Goal: Navigation & Orientation: Find specific page/section

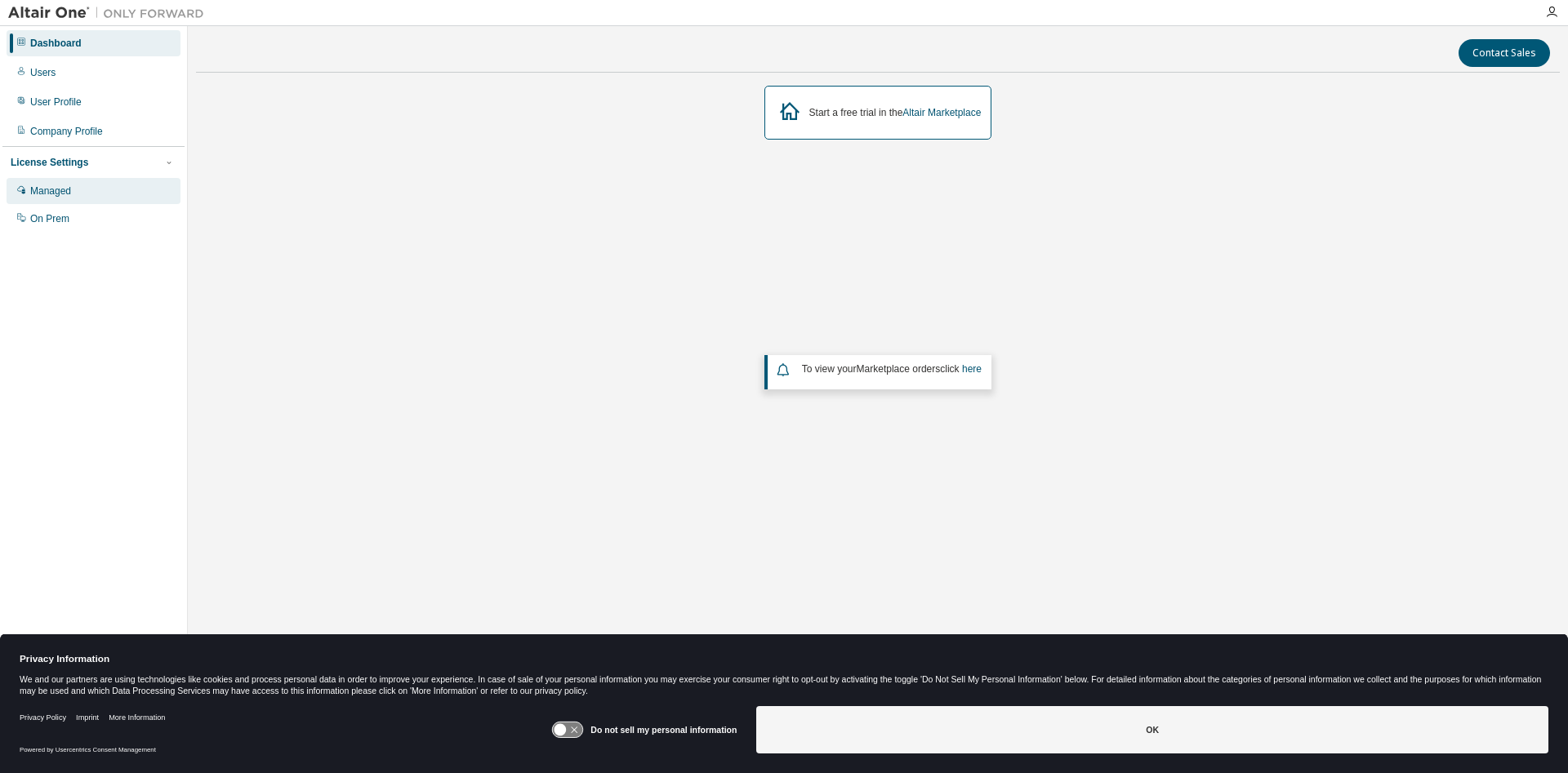
click at [70, 197] on div "Managed" at bounding box center [50, 190] width 41 height 13
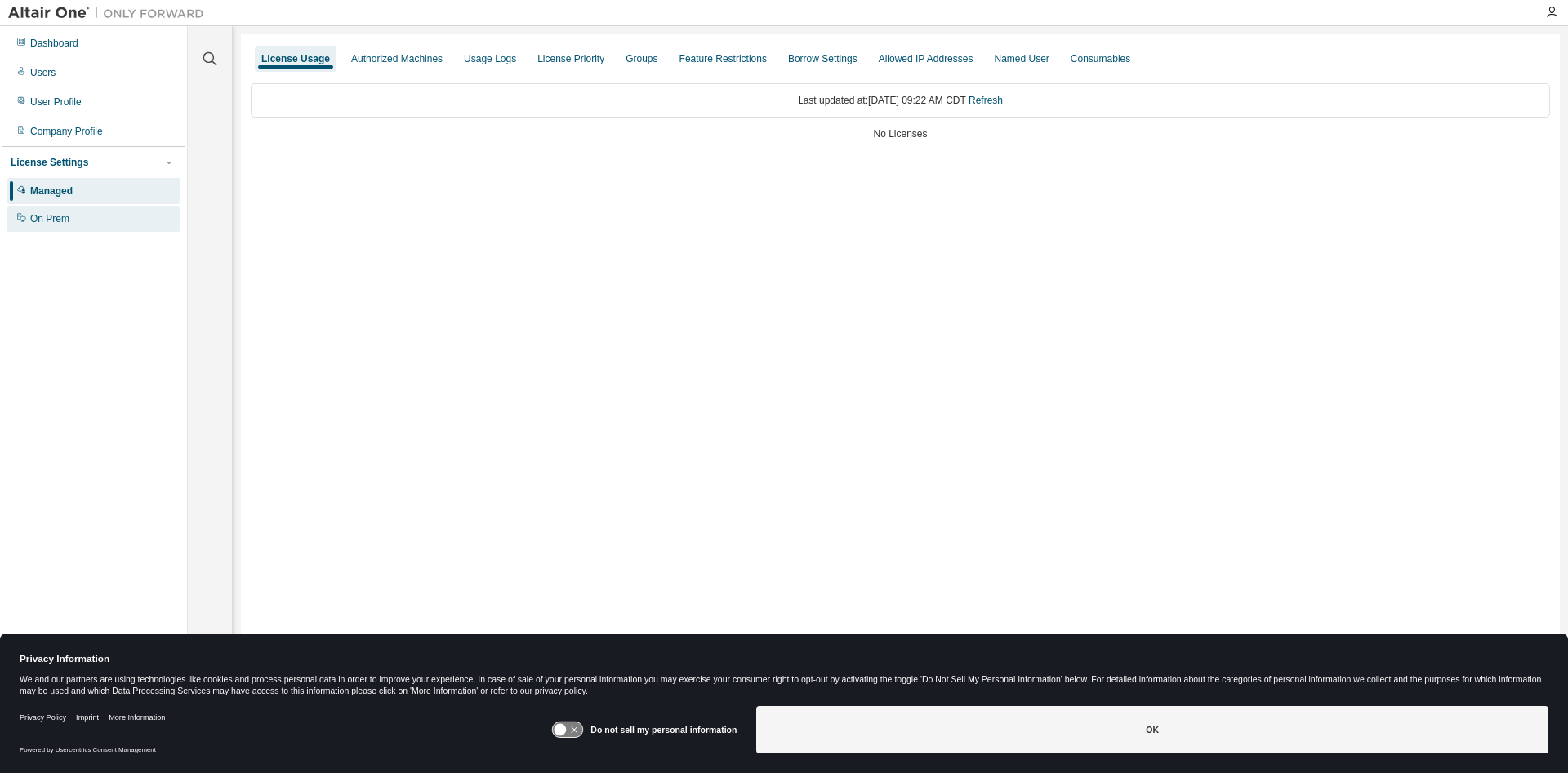
click at [76, 220] on div "On Prem" at bounding box center [94, 219] width 174 height 26
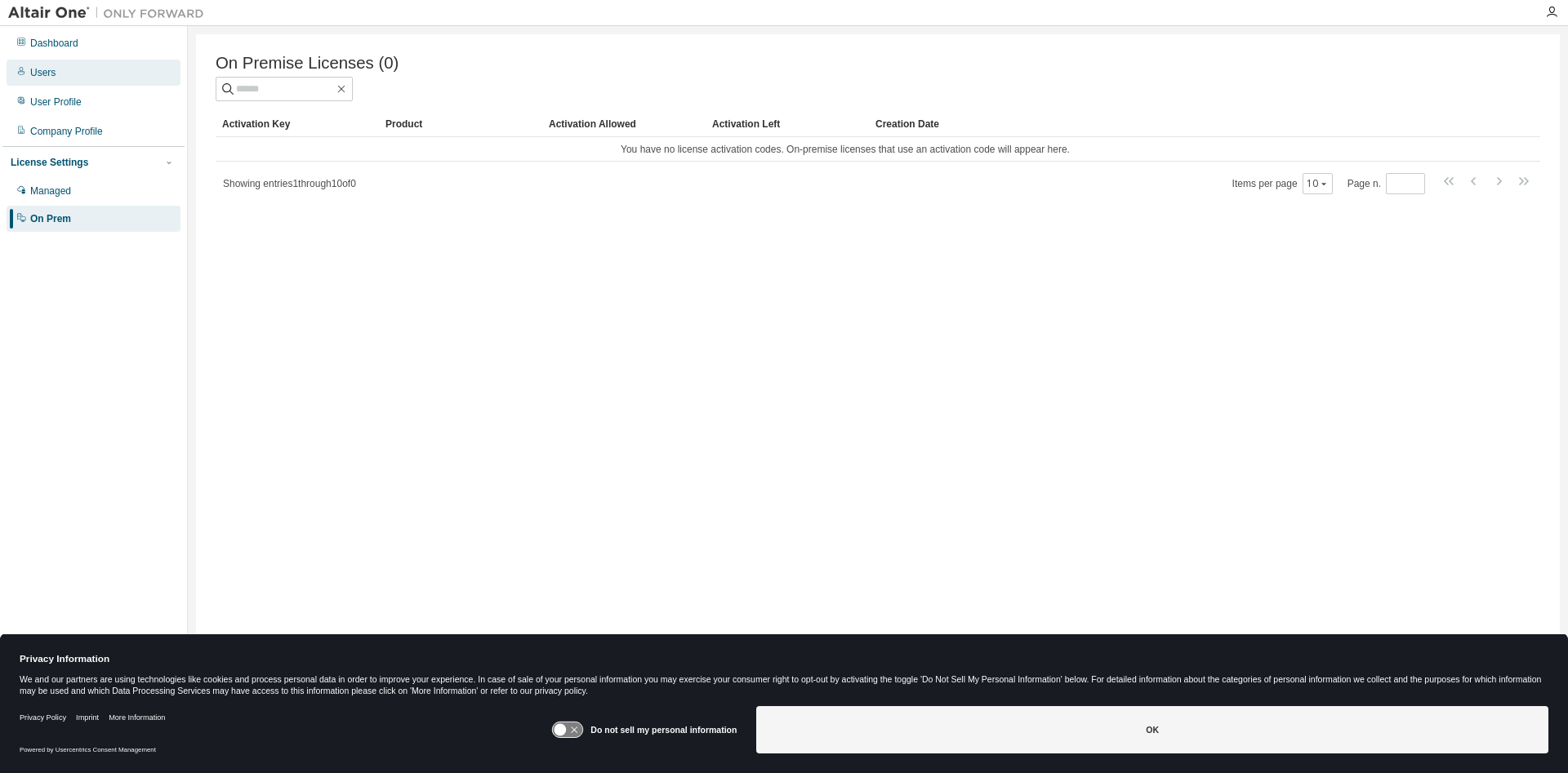
click at [60, 73] on div "Users" at bounding box center [94, 73] width 174 height 26
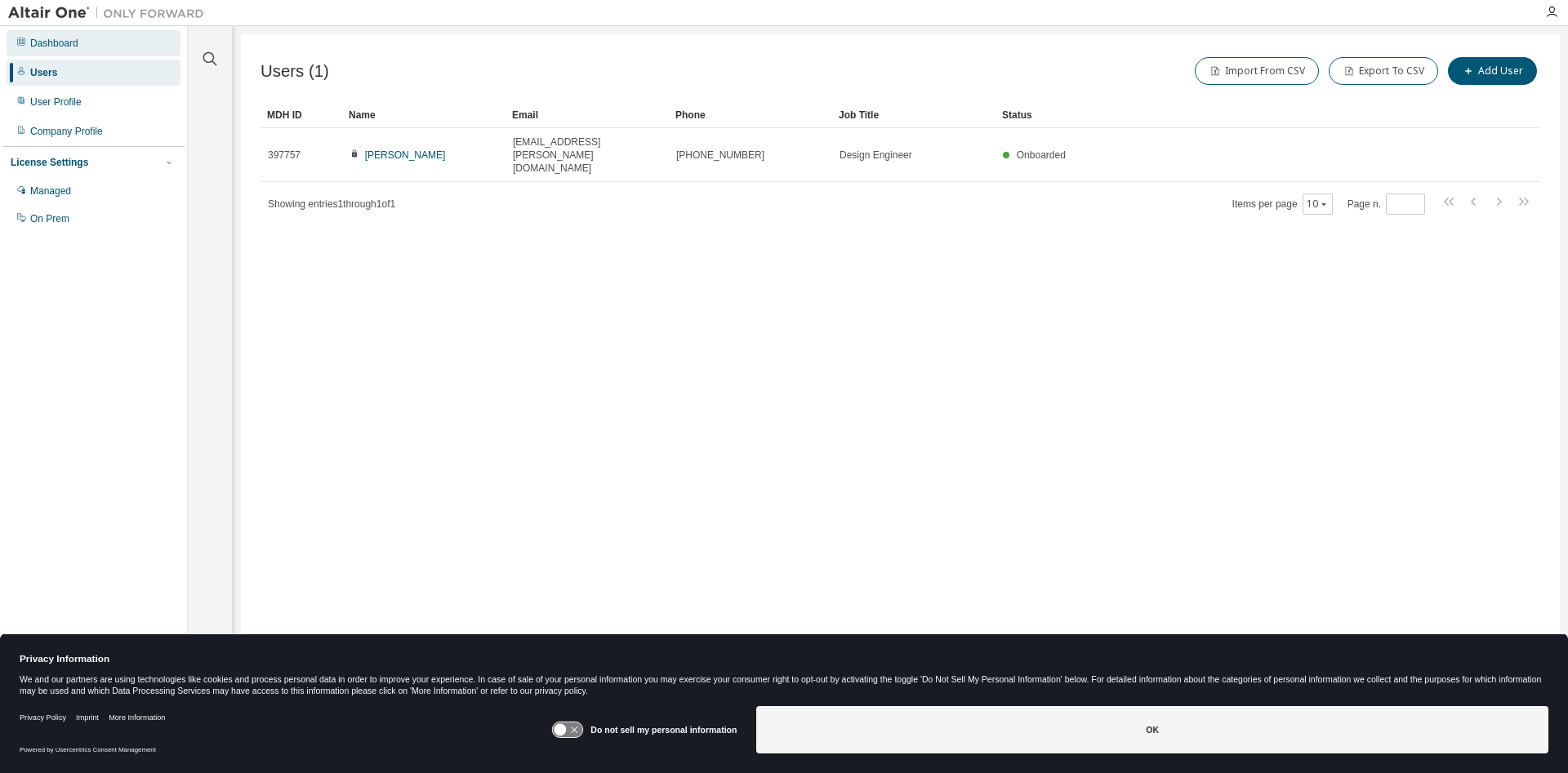
click at [64, 44] on div "Dashboard" at bounding box center [54, 43] width 48 height 13
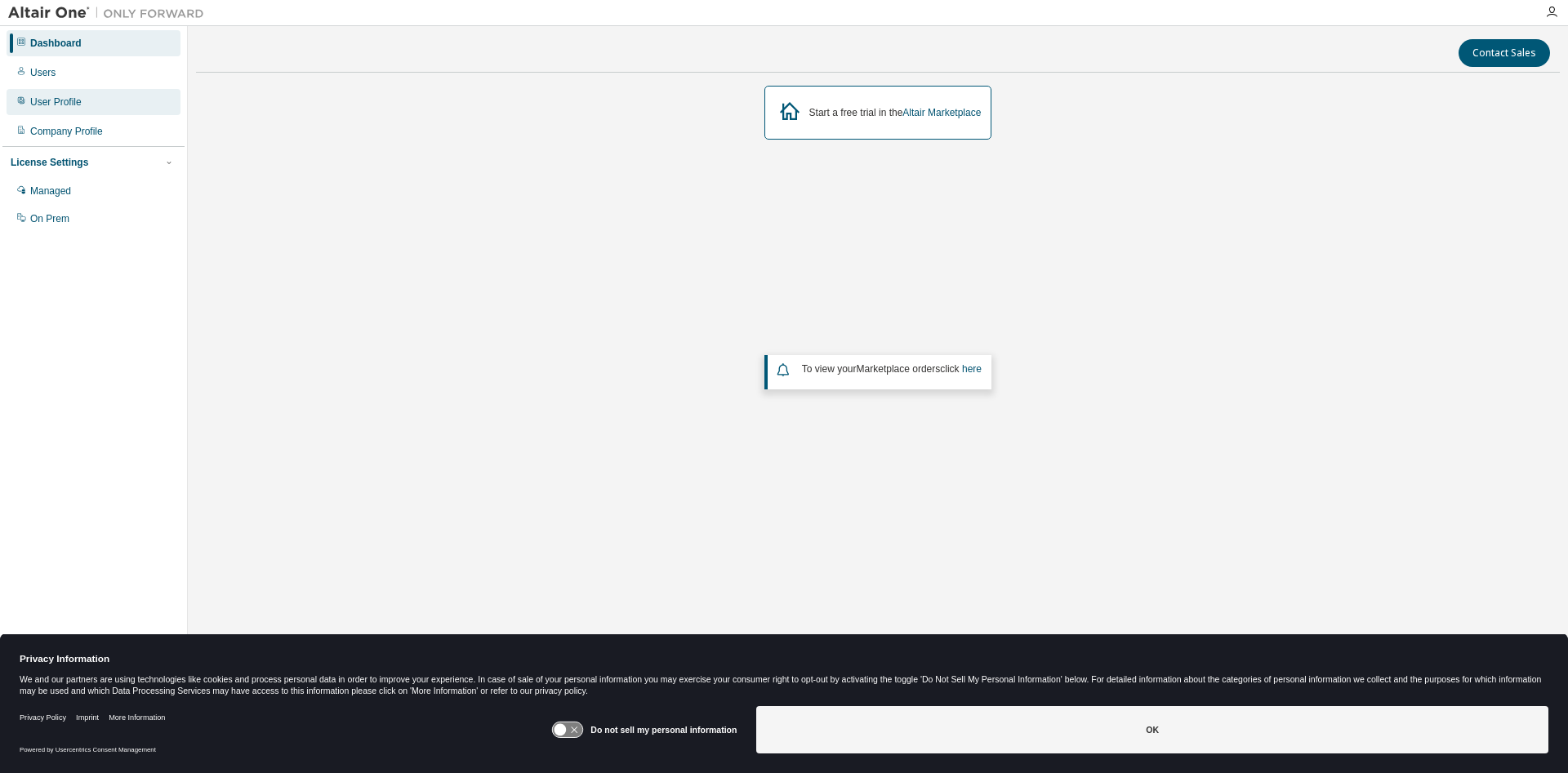
click at [61, 107] on div "User Profile" at bounding box center [56, 102] width 51 height 13
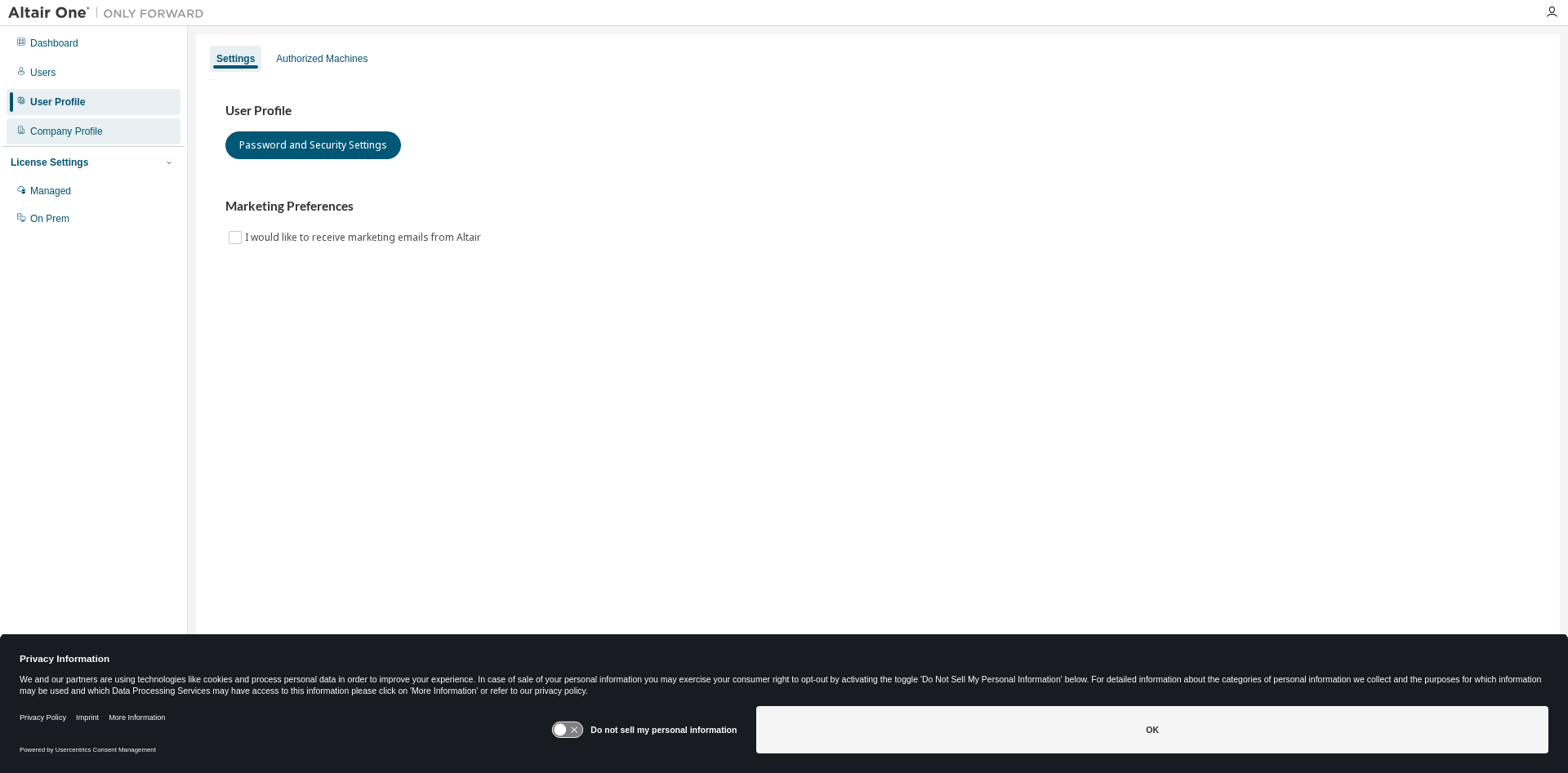
click at [77, 142] on div "Company Profile" at bounding box center [94, 132] width 174 height 26
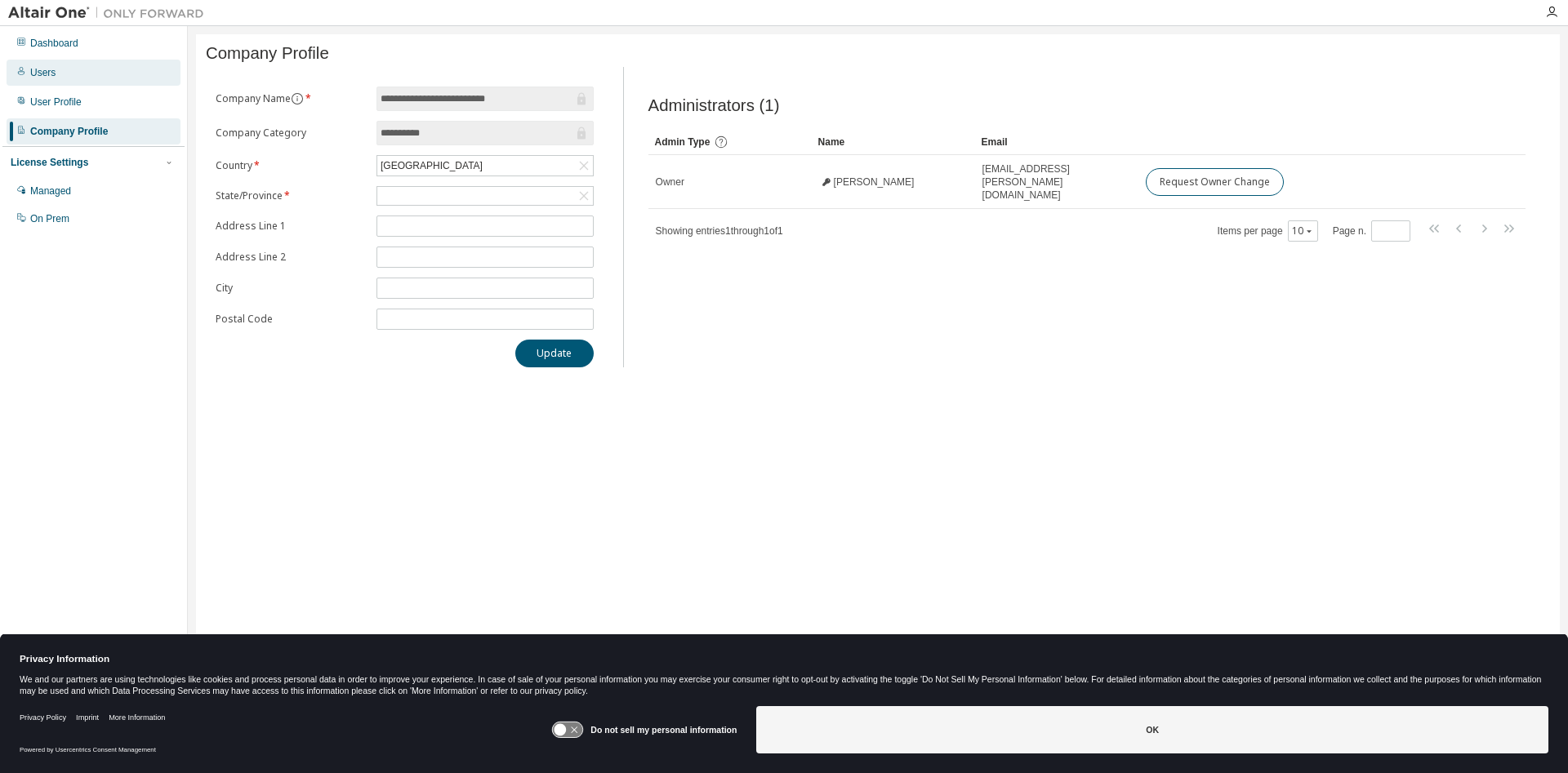
click at [49, 77] on div "Users" at bounding box center [43, 72] width 26 height 13
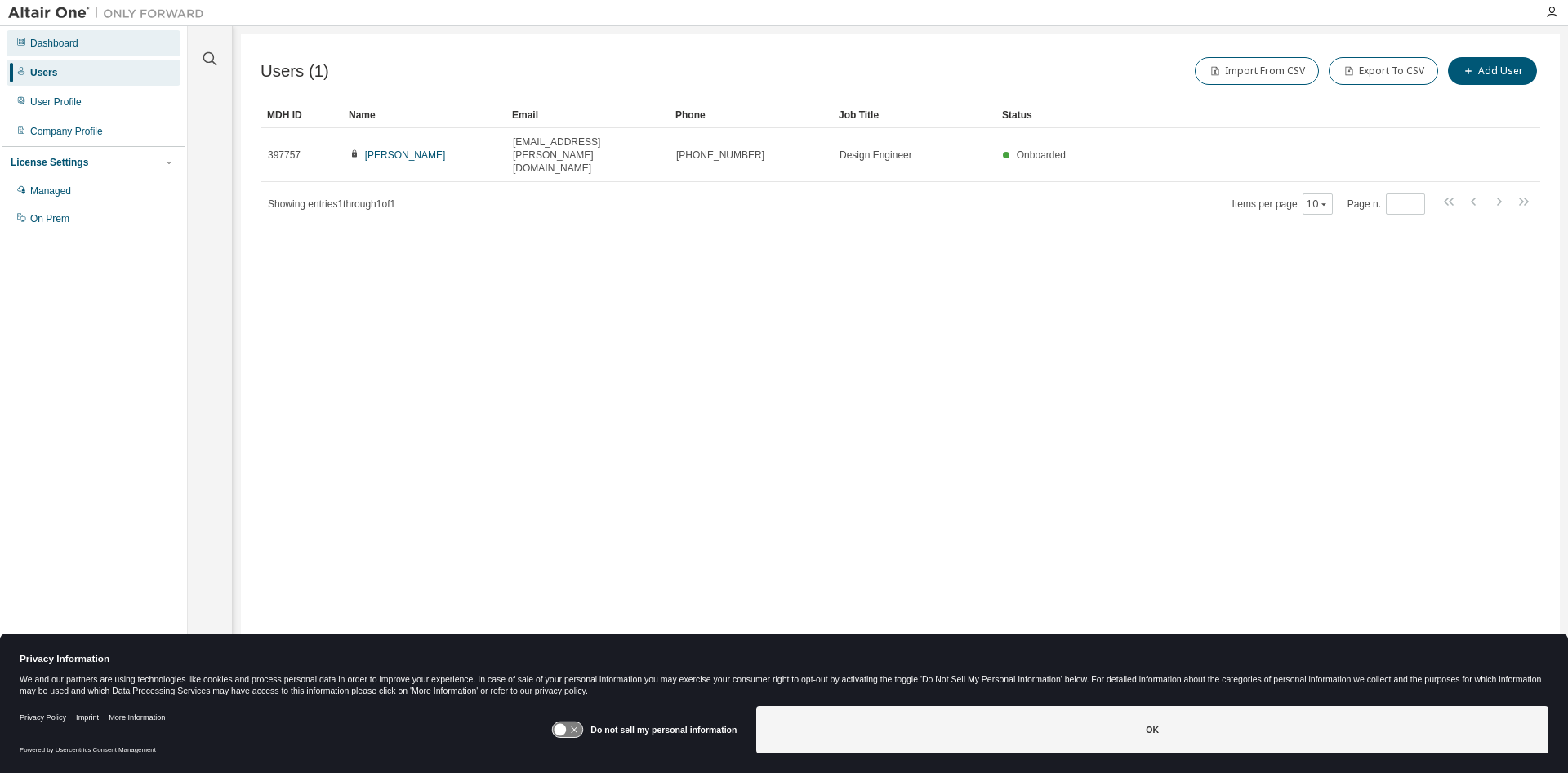
click at [46, 43] on div "Dashboard" at bounding box center [54, 43] width 48 height 13
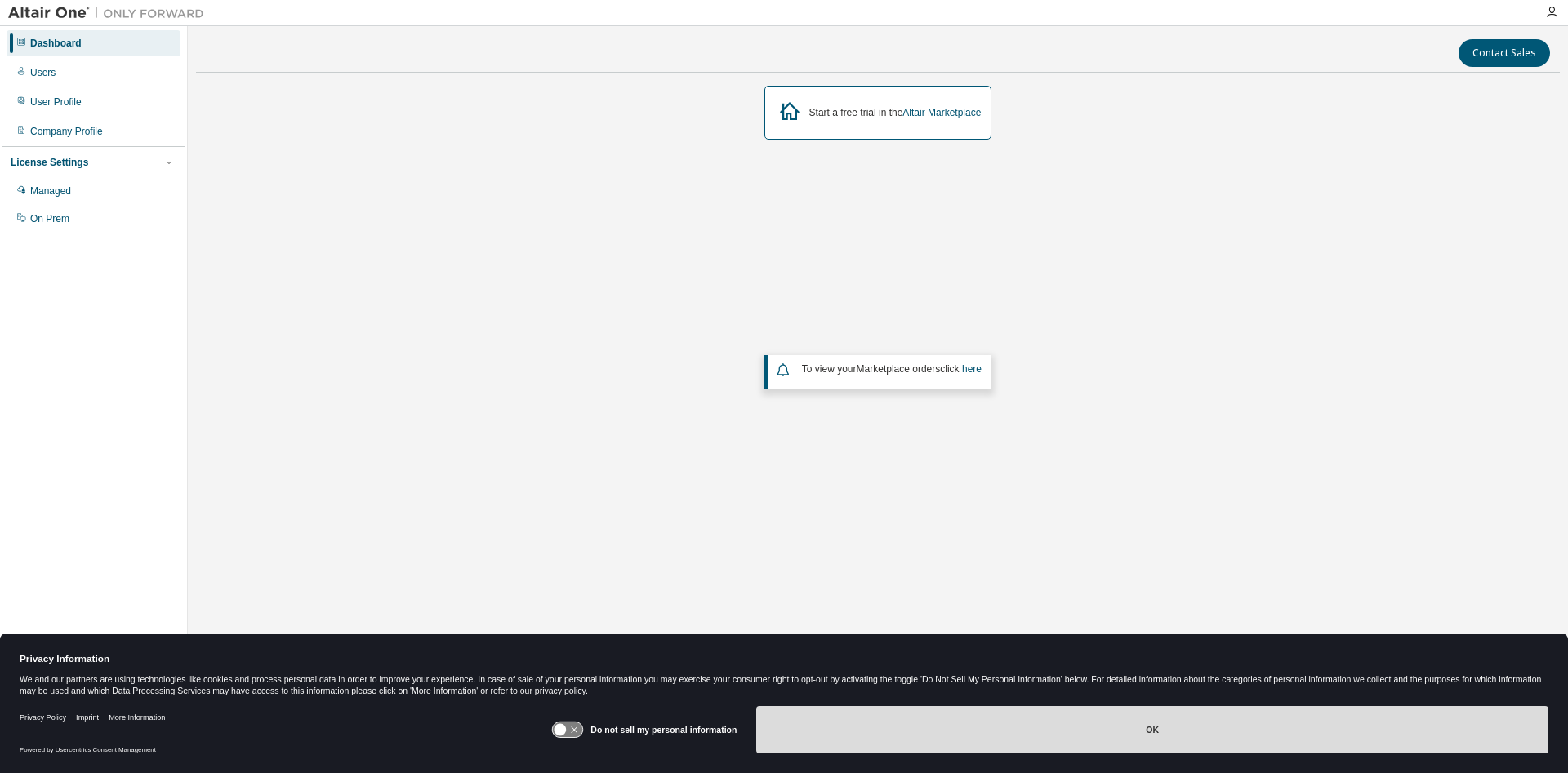
click at [1159, 739] on button "OK" at bounding box center [1152, 729] width 792 height 47
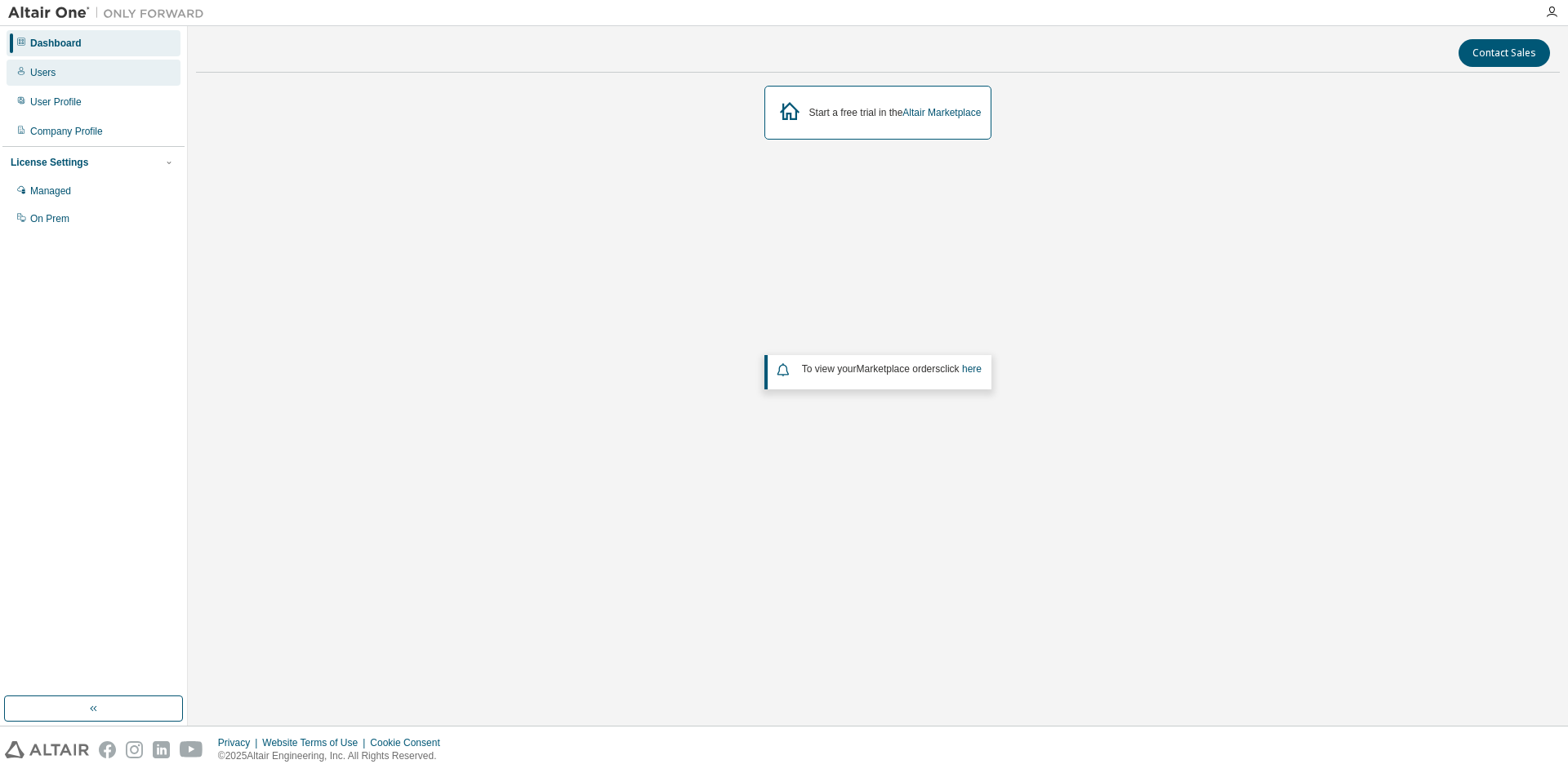
click at [46, 64] on div "Users" at bounding box center [94, 73] width 174 height 26
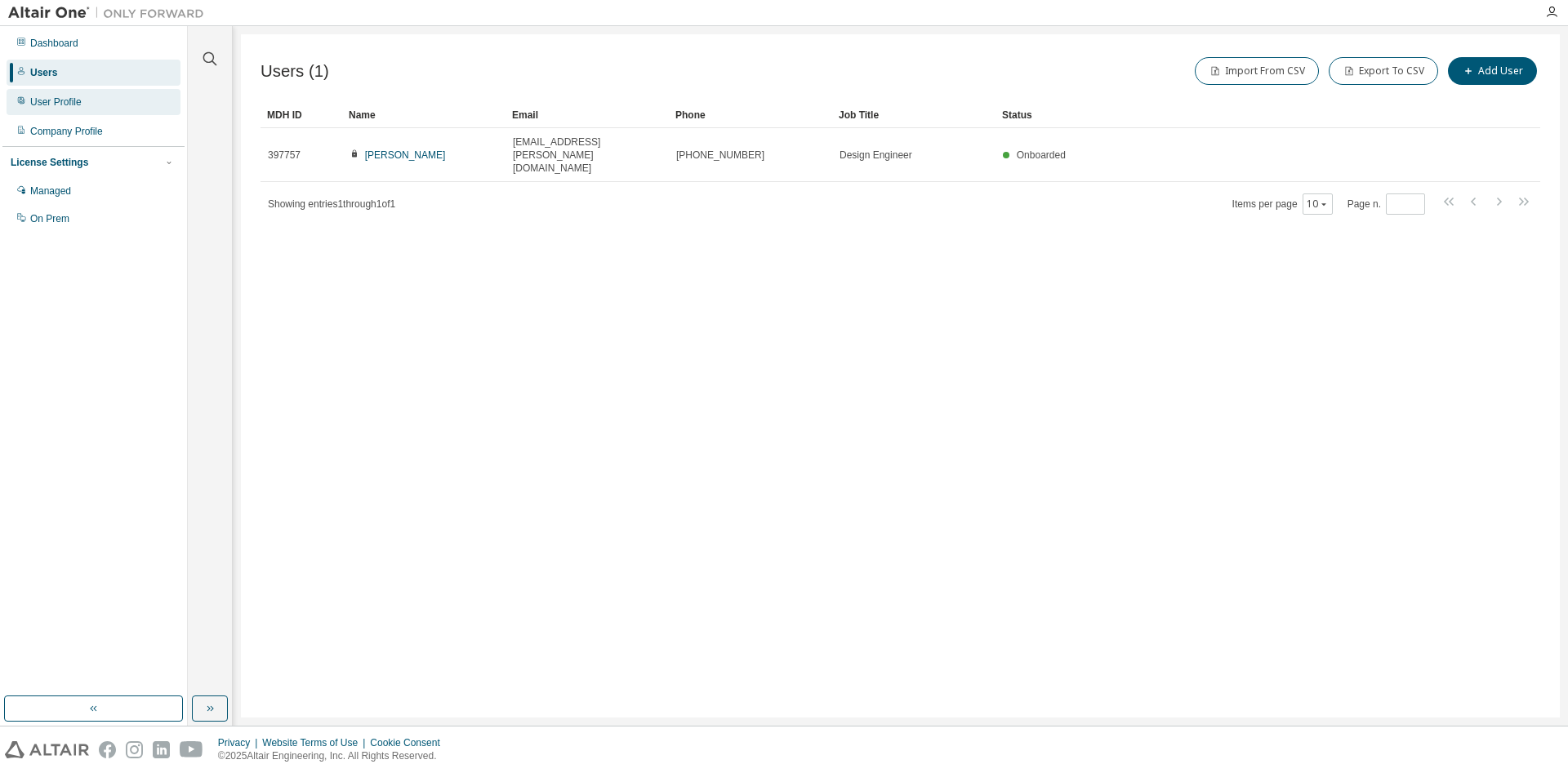
click at [52, 99] on div "User Profile" at bounding box center [56, 102] width 51 height 13
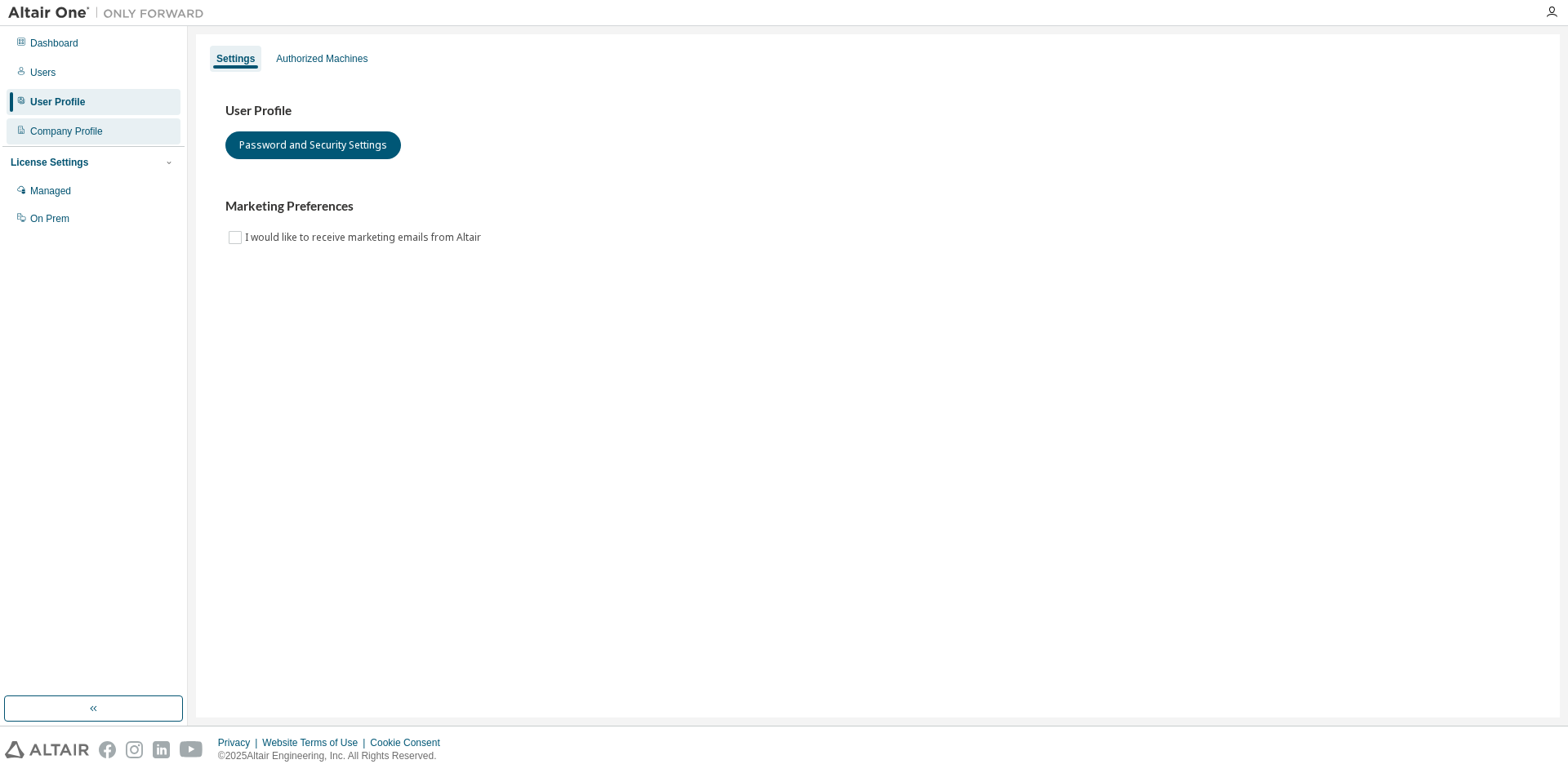
click at [55, 132] on div "Company Profile" at bounding box center [66, 131] width 73 height 13
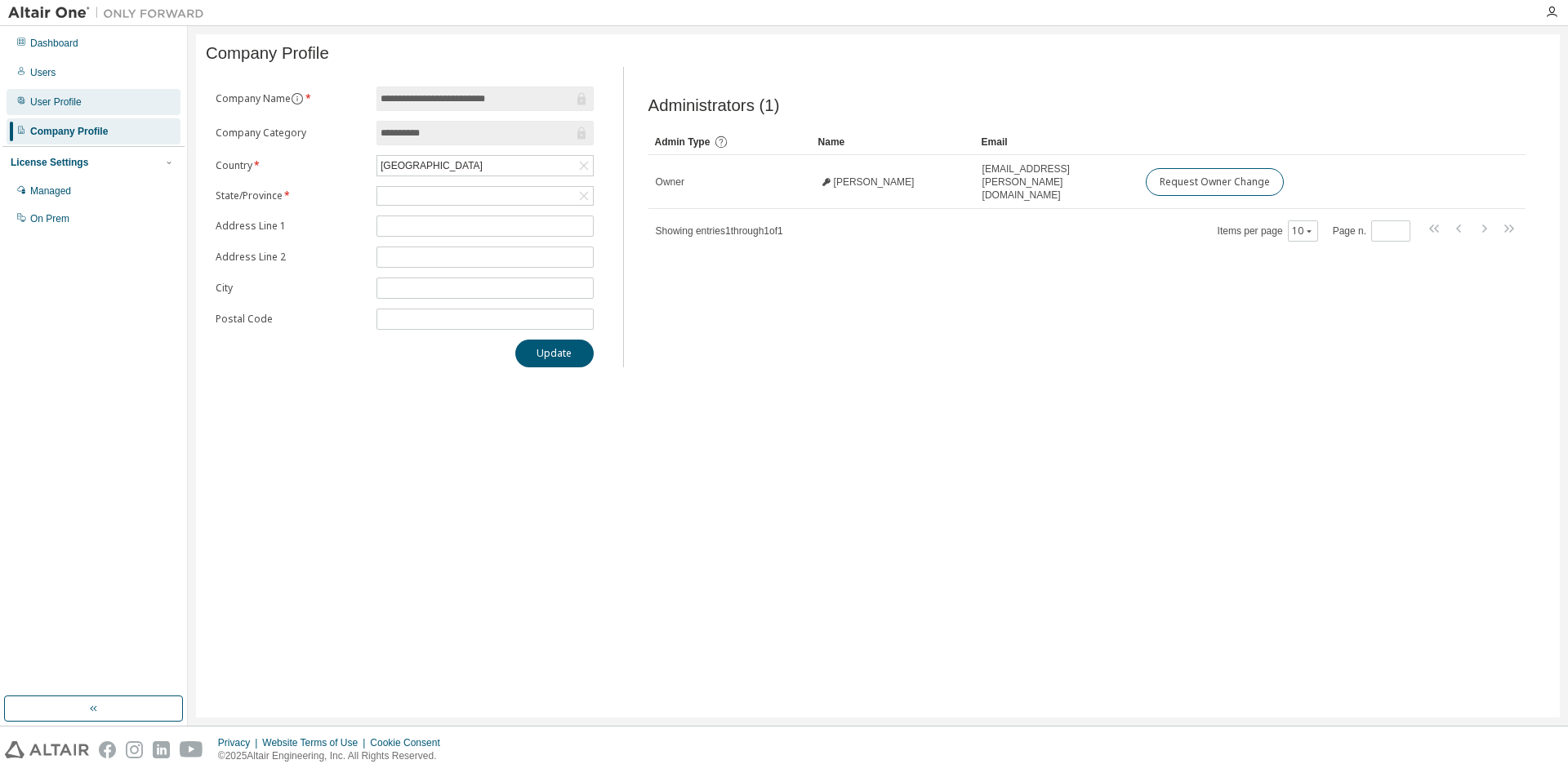
click at [57, 106] on div "User Profile" at bounding box center [56, 102] width 51 height 13
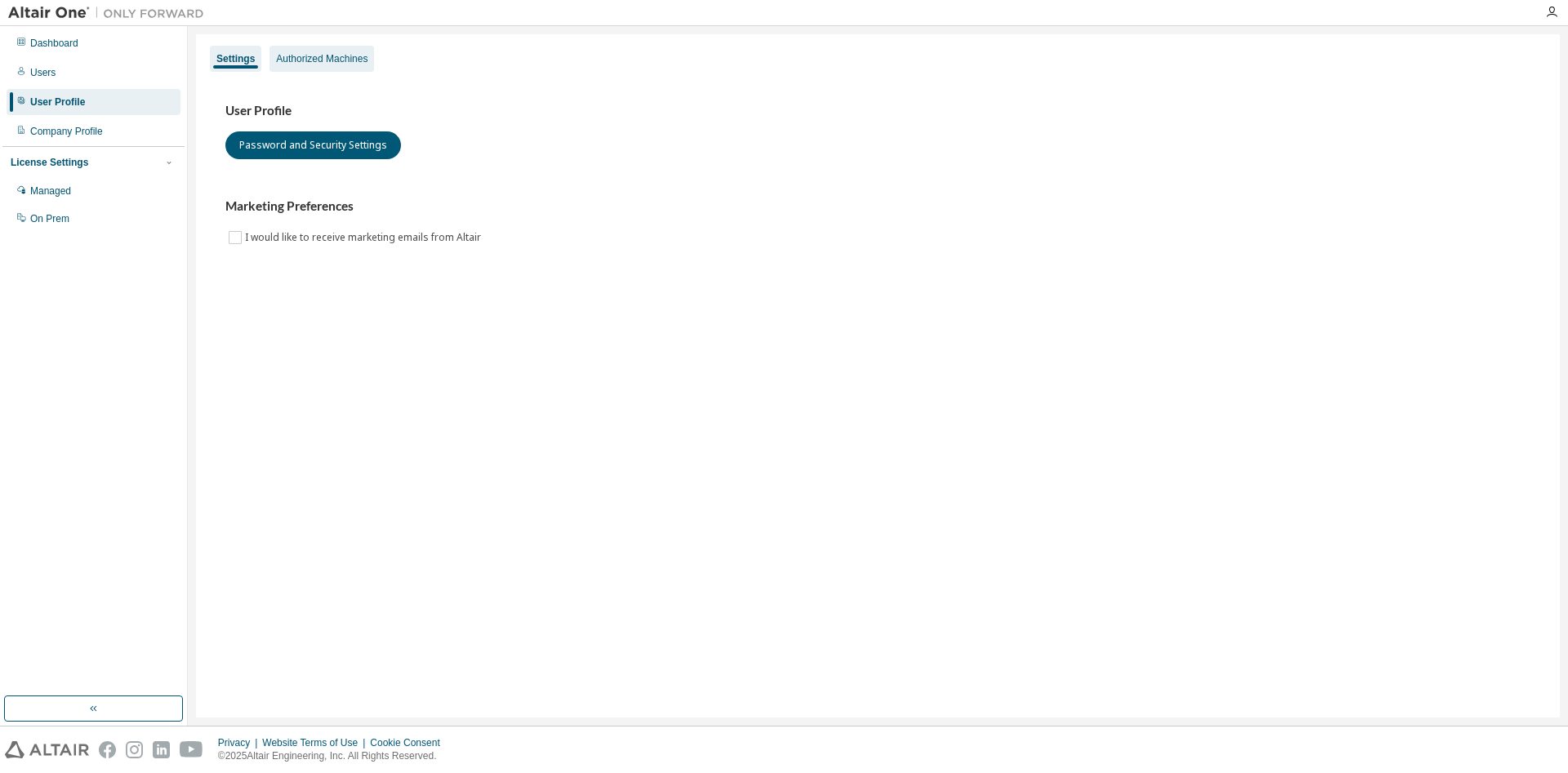
click at [334, 62] on div "Authorized Machines" at bounding box center [321, 58] width 91 height 13
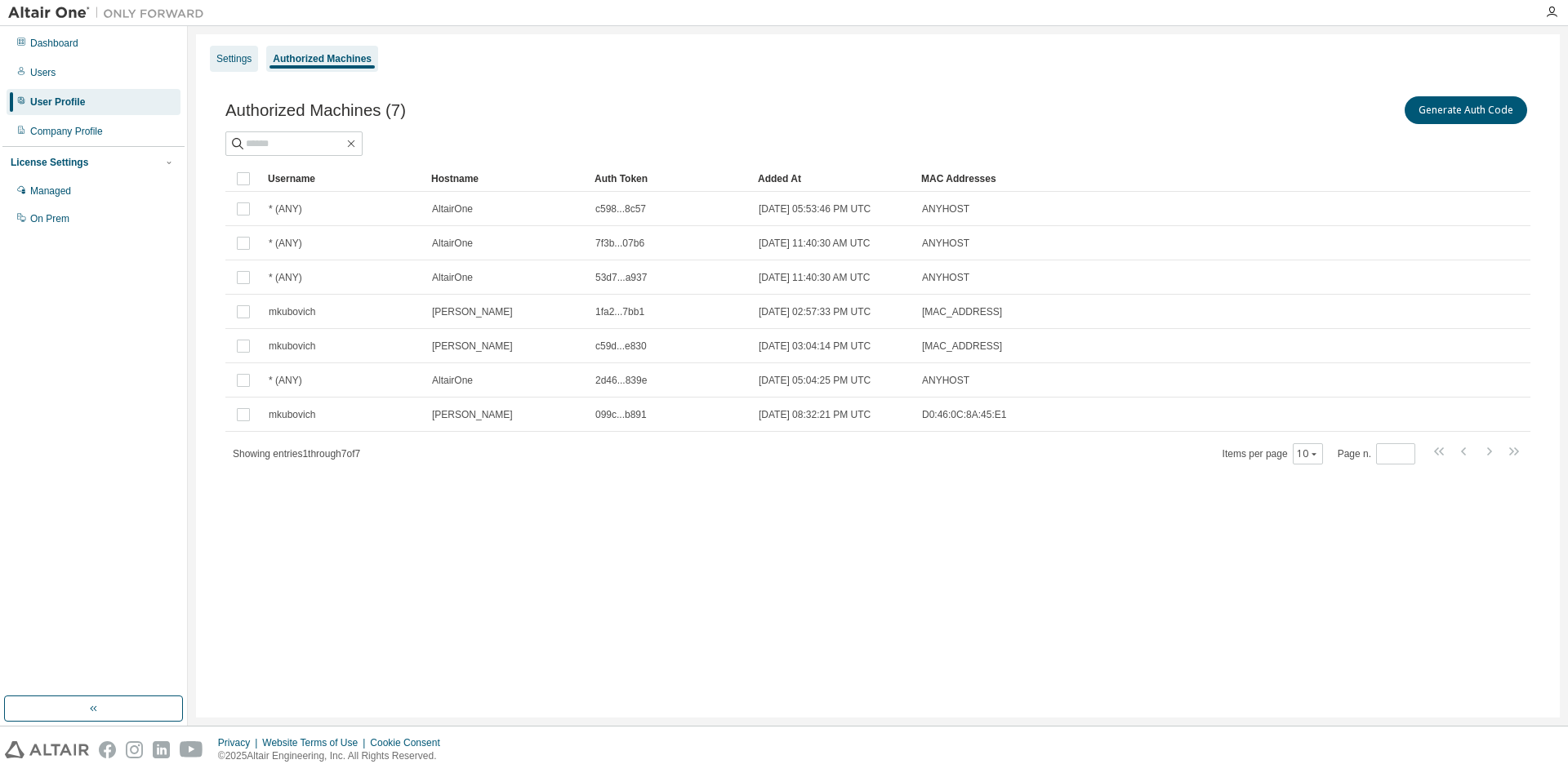
click at [244, 57] on div "Settings" at bounding box center [233, 58] width 35 height 13
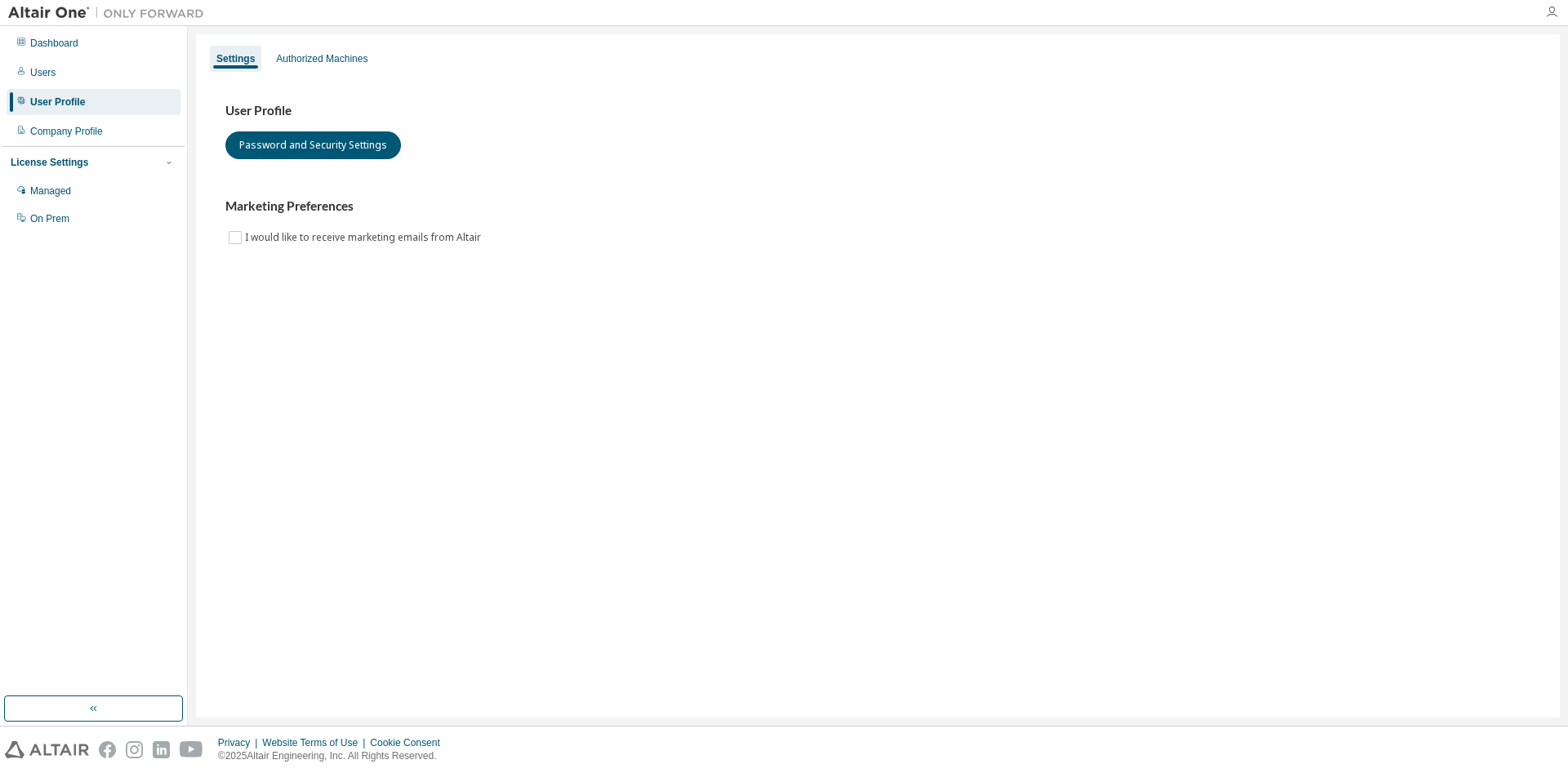
click at [1557, 10] on icon "button" at bounding box center [1552, 12] width 13 height 13
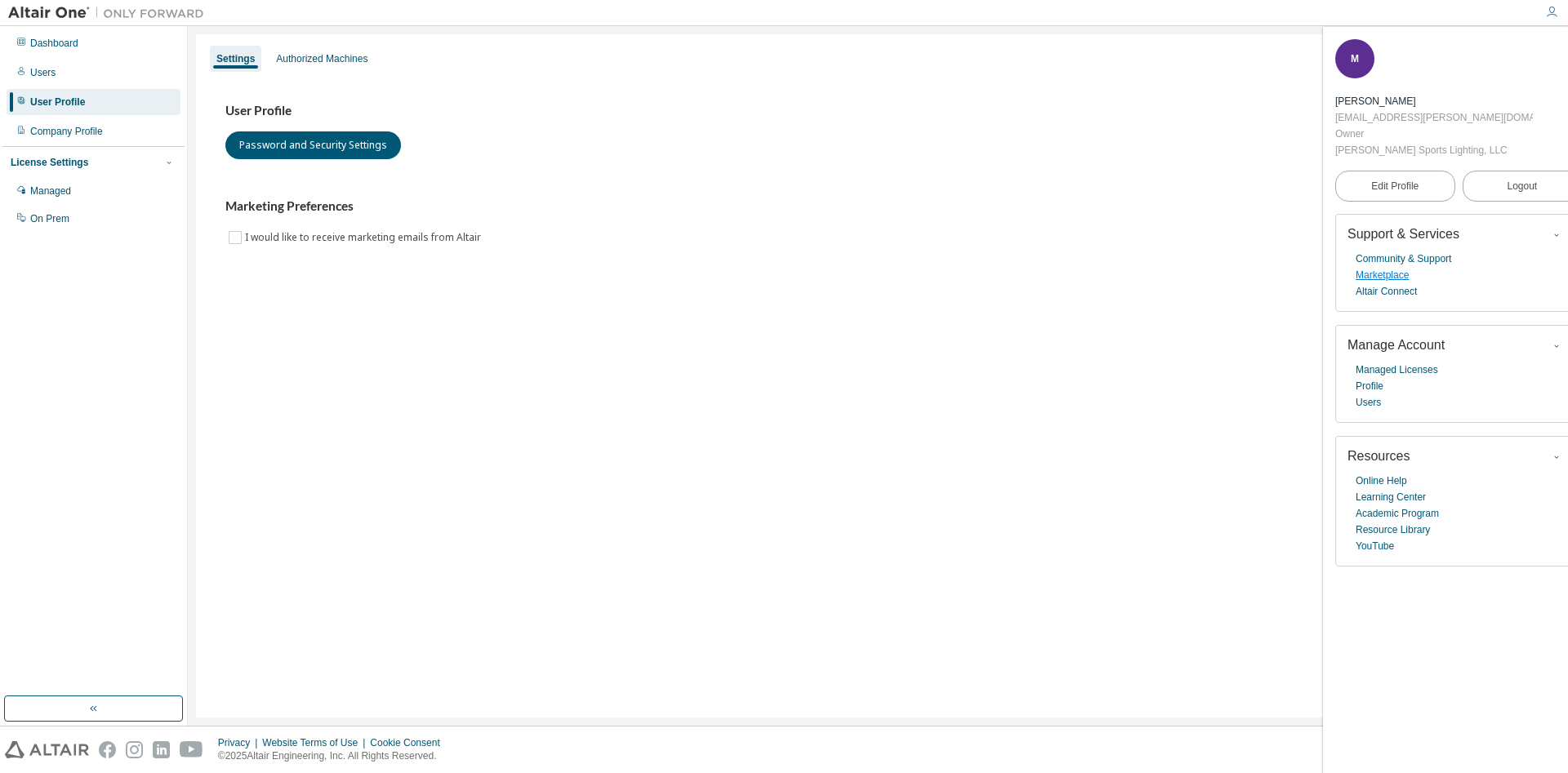
click at [1379, 267] on link "Marketplace" at bounding box center [1383, 275] width 53 height 16
